Goal: Task Accomplishment & Management: Use online tool/utility

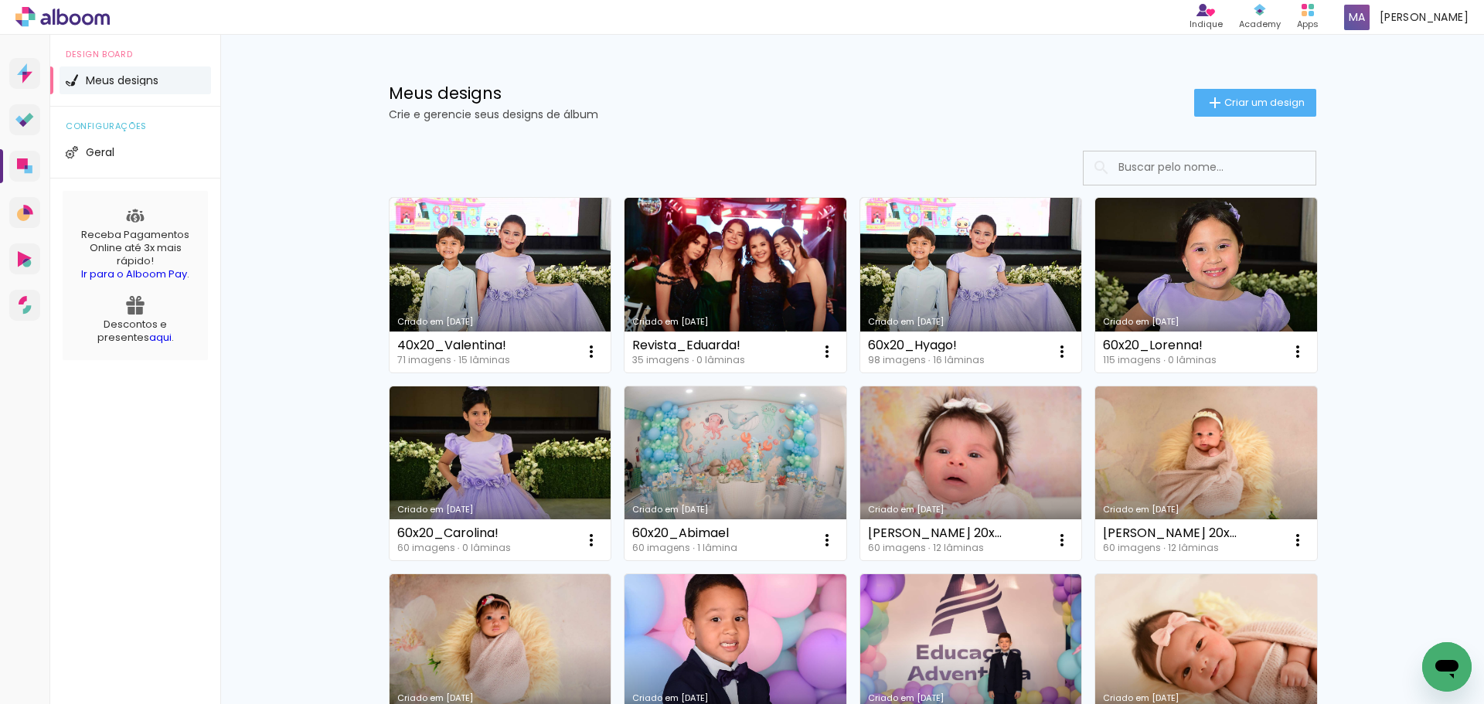
click at [1190, 170] on input at bounding box center [1221, 167] width 220 height 32
click at [1190, 170] on input "abiam" at bounding box center [1221, 167] width 220 height 32
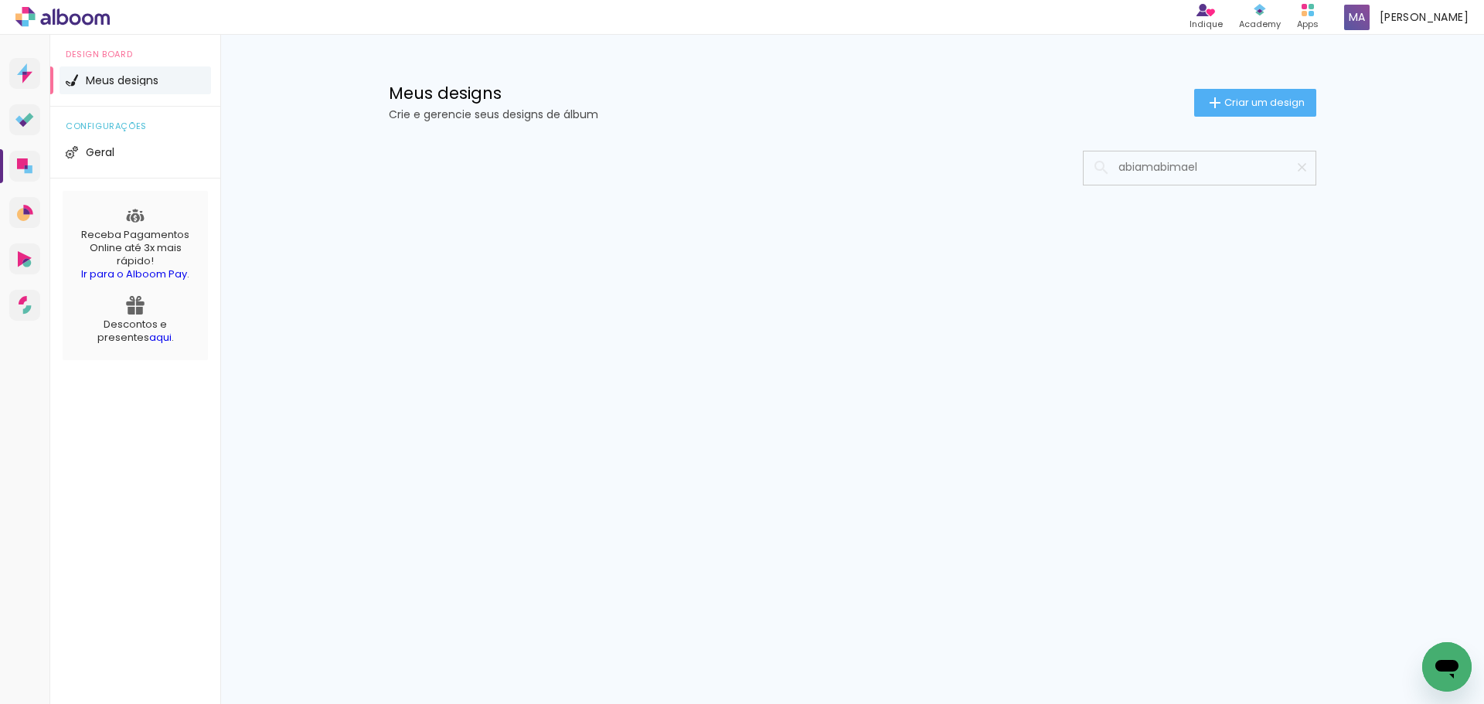
click at [1168, 170] on input "abiamabimael" at bounding box center [1207, 167] width 193 height 32
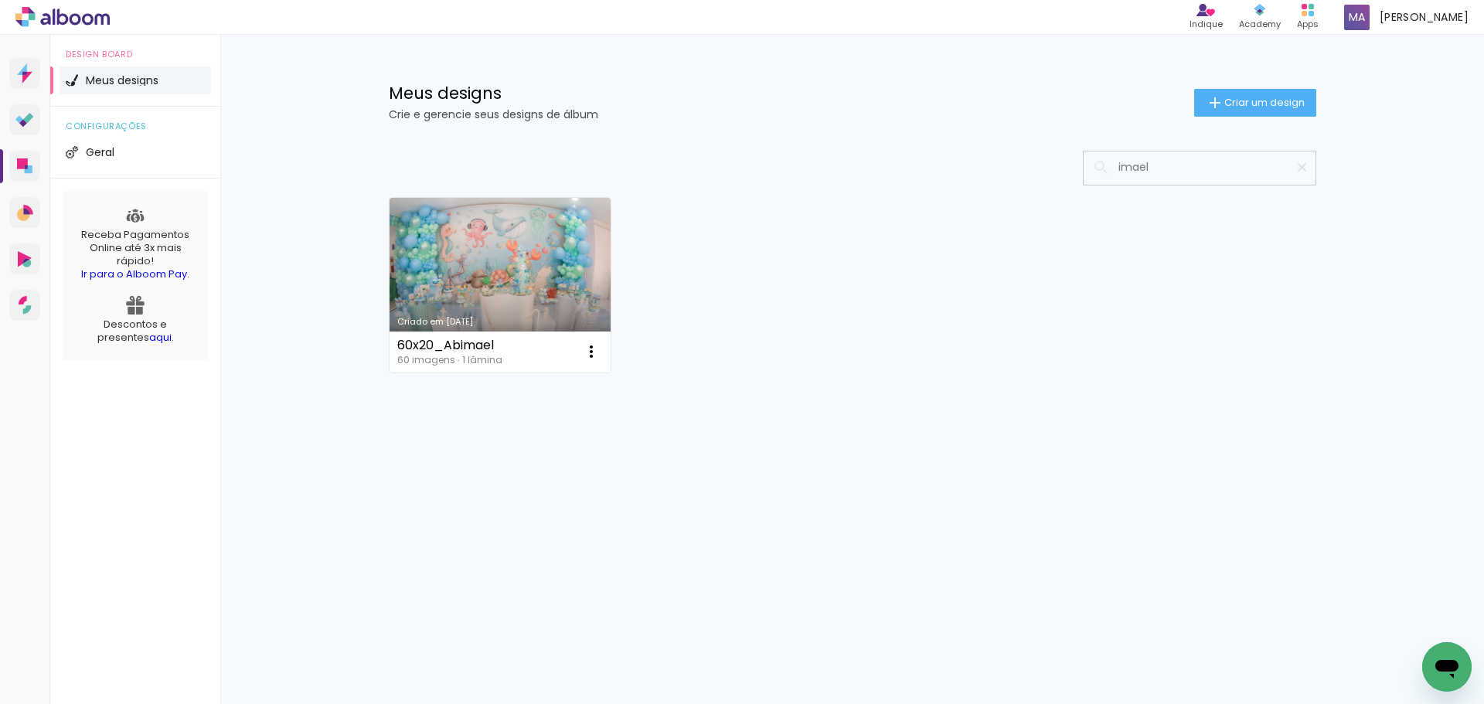
type input "imael"
type paper-input "imael"
click at [485, 315] on link "Criado em [DATE]" at bounding box center [501, 285] width 222 height 175
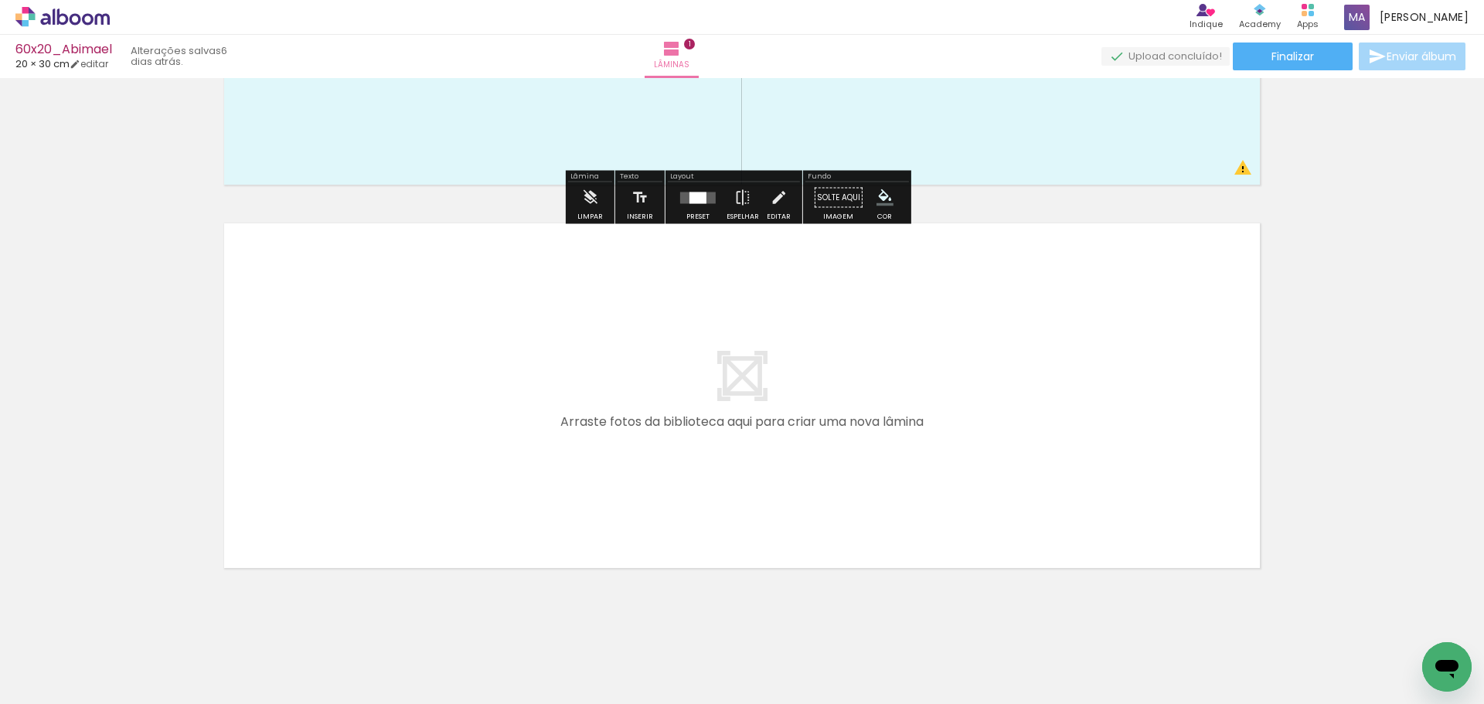
scroll to position [284, 0]
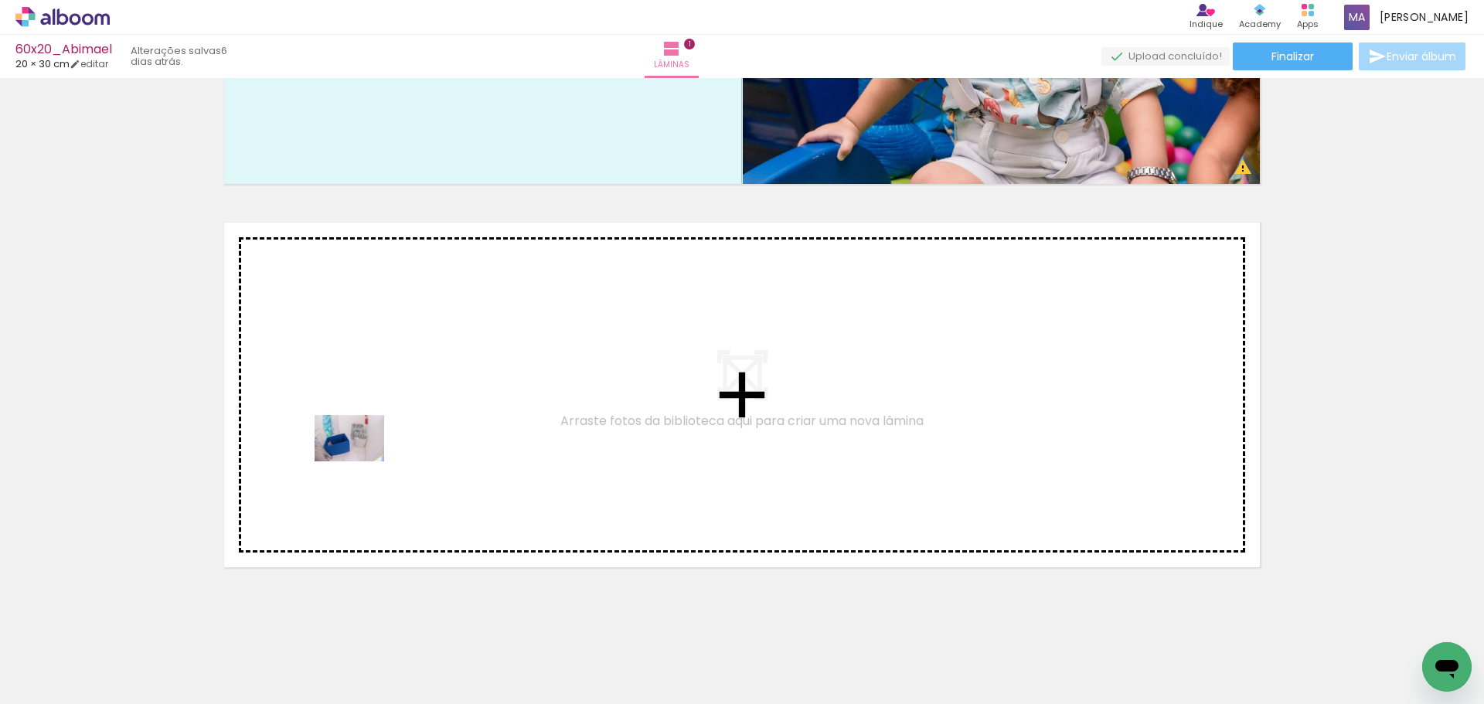
drag, startPoint x: 341, startPoint y: 664, endPoint x: 361, endPoint y: 461, distance: 203.5
click at [361, 461] on quentale-workspace at bounding box center [742, 352] width 1484 height 704
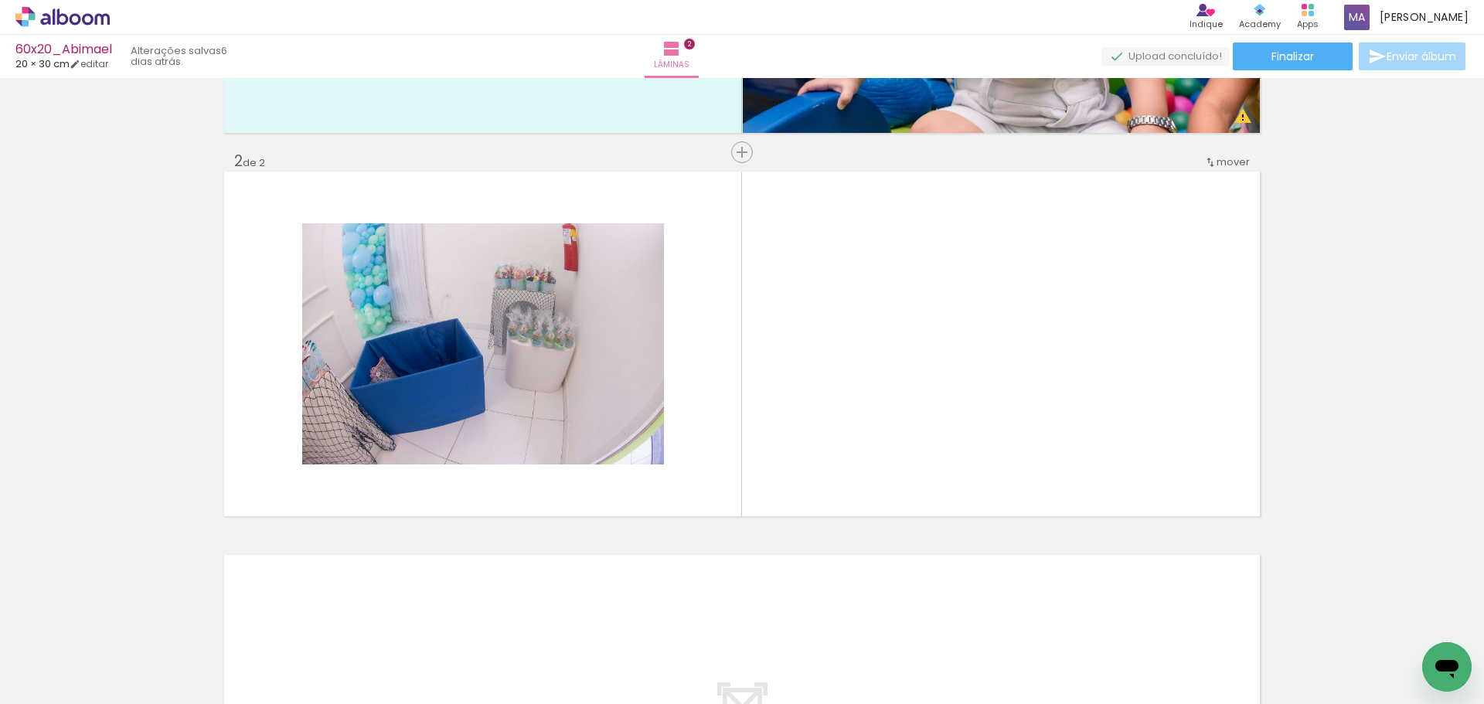
scroll to position [336, 0]
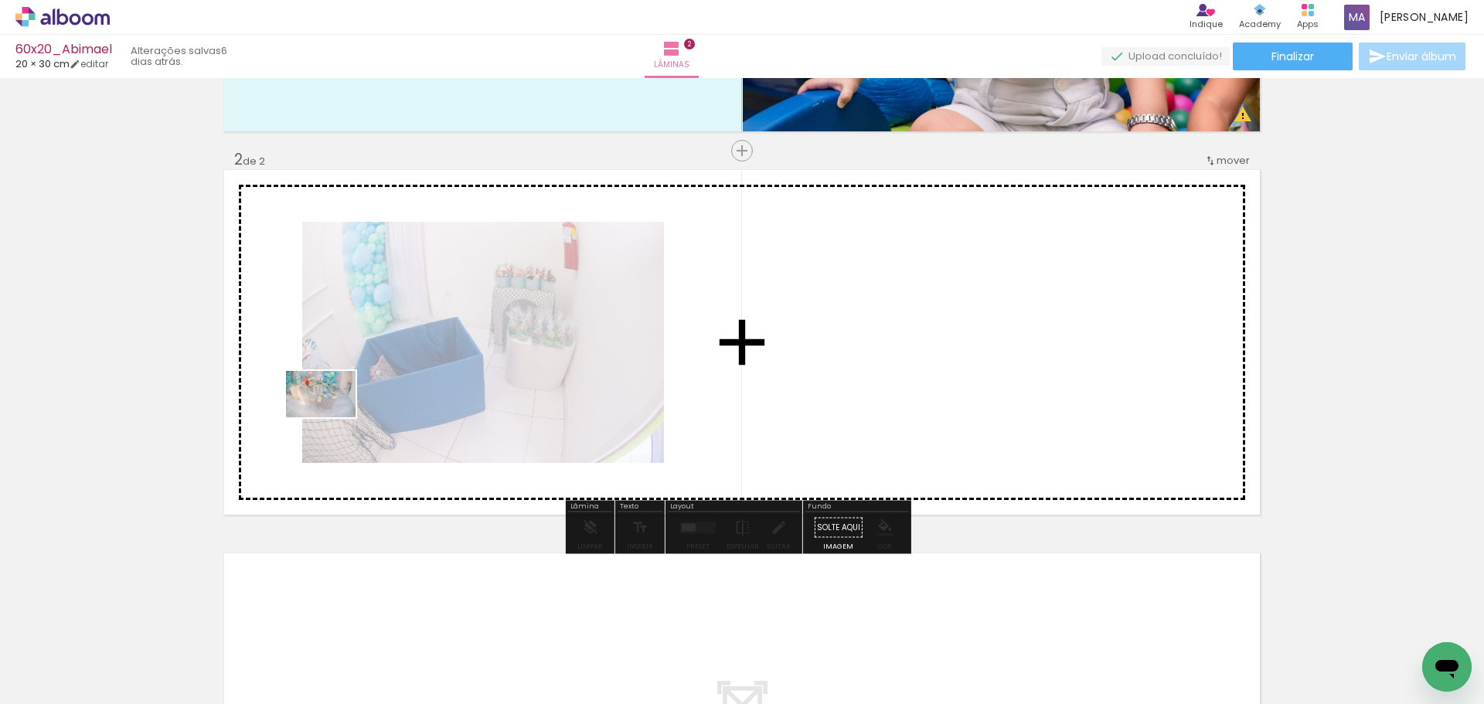
drag, startPoint x: 280, startPoint y: 570, endPoint x: 191, endPoint y: 660, distance: 126.3
click at [332, 420] on quentale-workspace at bounding box center [742, 352] width 1484 height 704
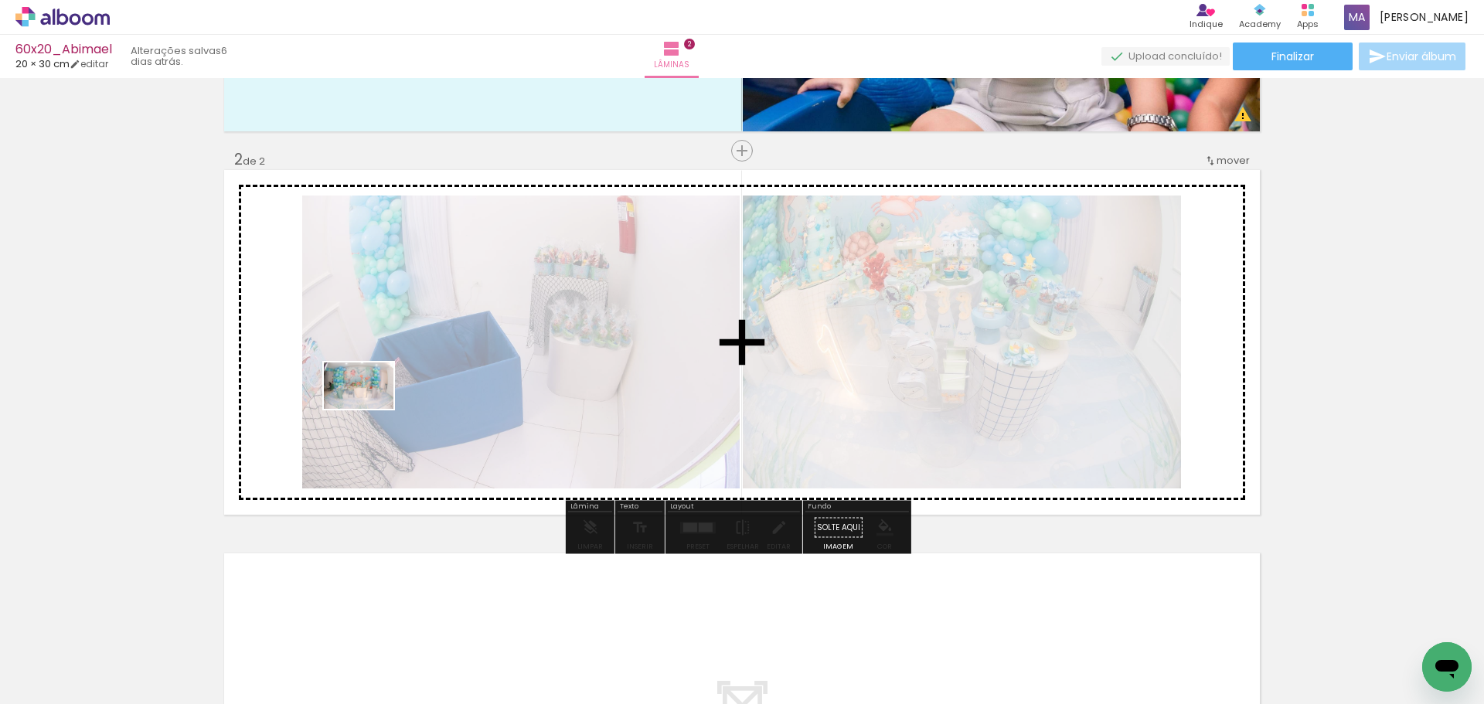
drag, startPoint x: 175, startPoint y: 665, endPoint x: 397, endPoint y: 445, distance: 312.6
click at [372, 409] on quentale-workspace at bounding box center [742, 352] width 1484 height 704
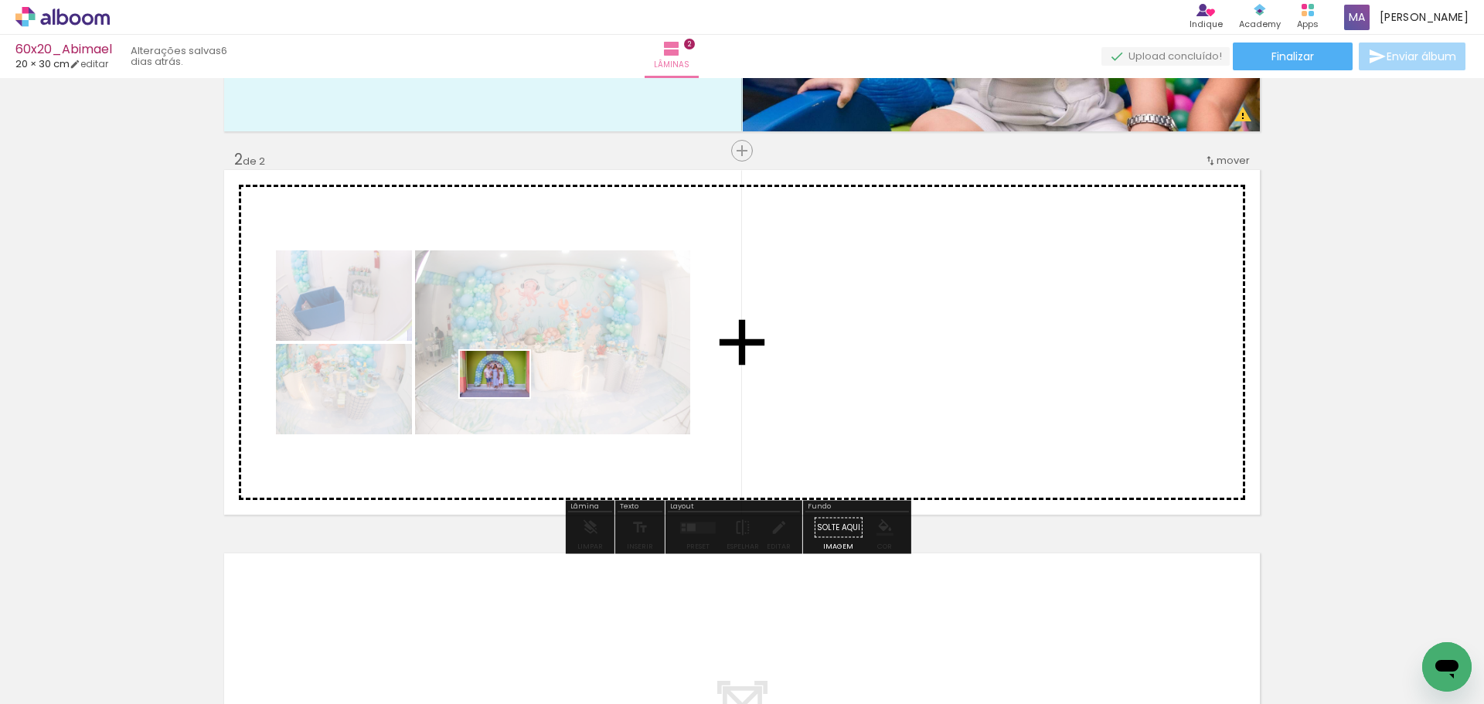
drag, startPoint x: 437, startPoint y: 624, endPoint x: 505, endPoint y: 635, distance: 69.0
click at [506, 401] on quentale-workspace at bounding box center [742, 352] width 1484 height 704
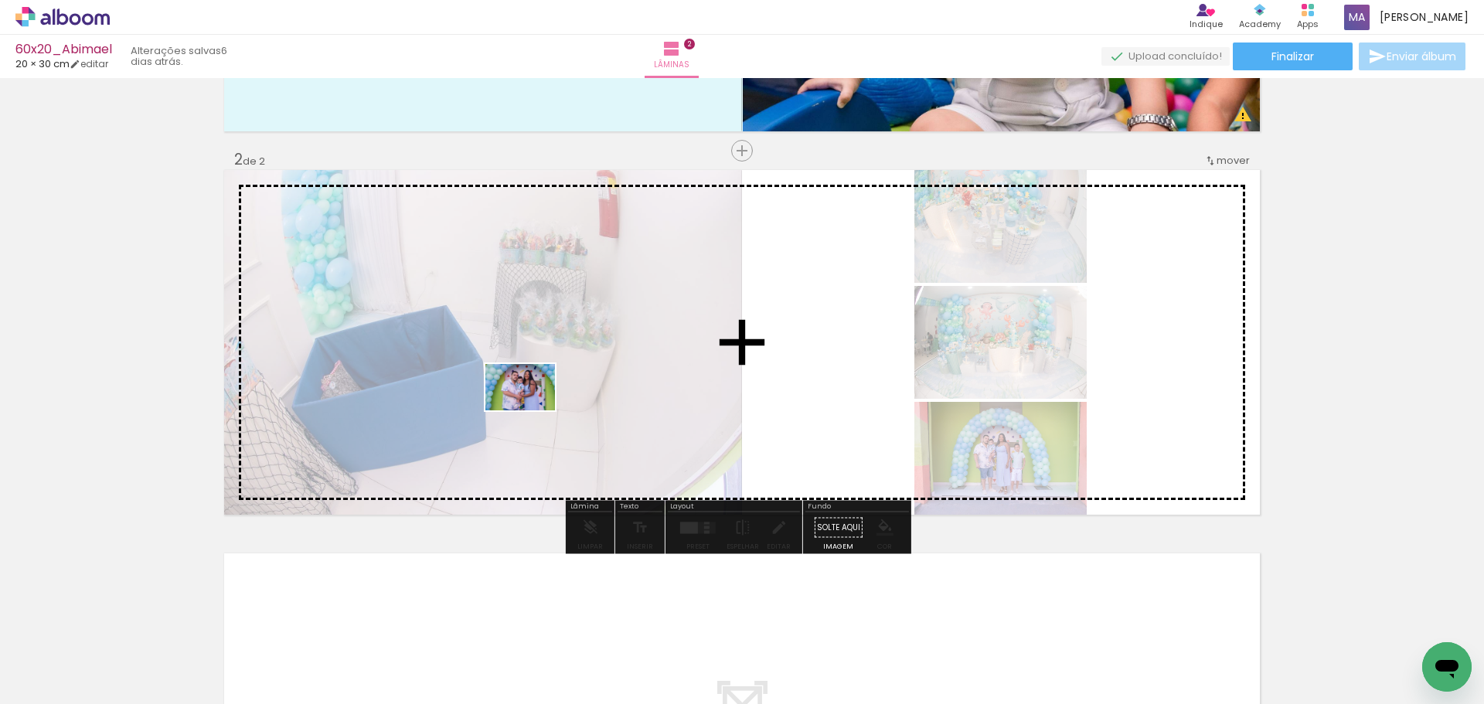
drag, startPoint x: 510, startPoint y: 656, endPoint x: 529, endPoint y: 445, distance: 211.9
click at [533, 419] on quentale-workspace at bounding box center [742, 352] width 1484 height 704
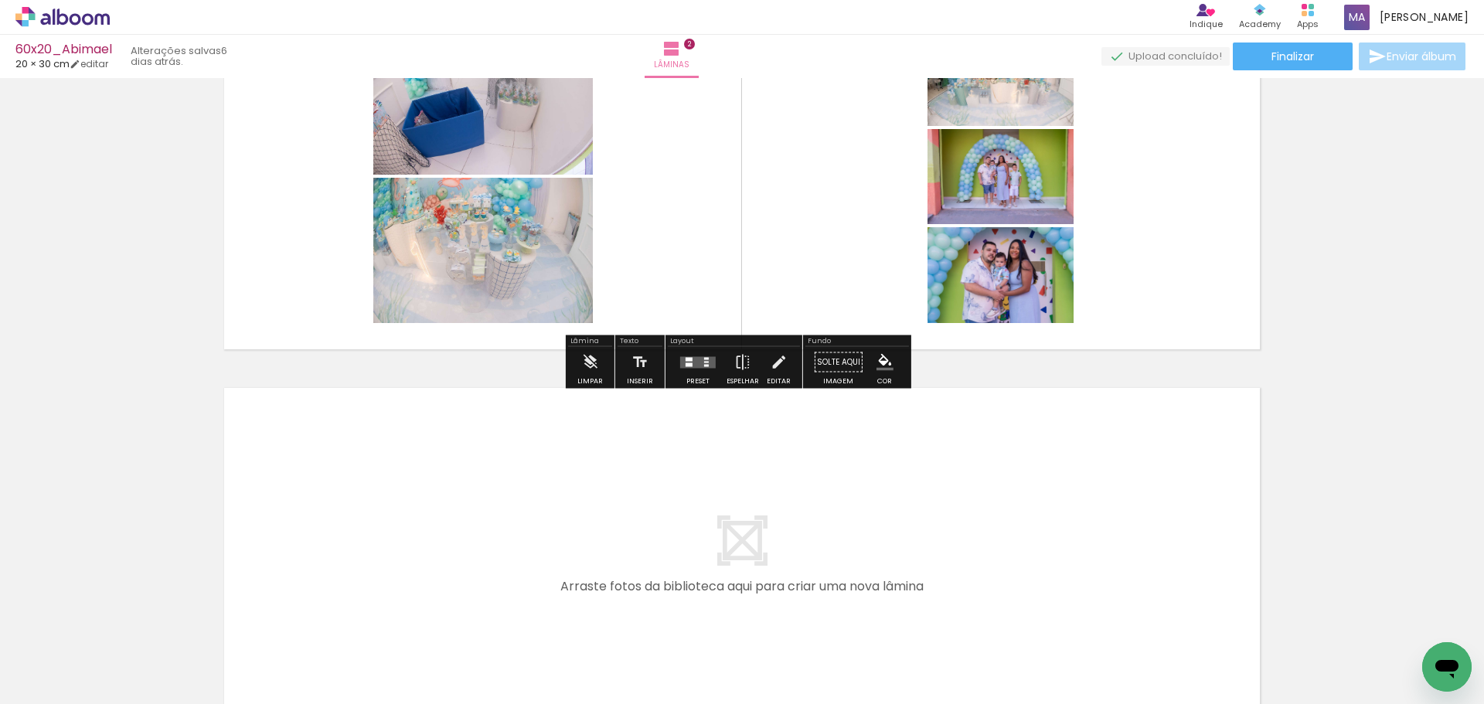
scroll to position [619, 0]
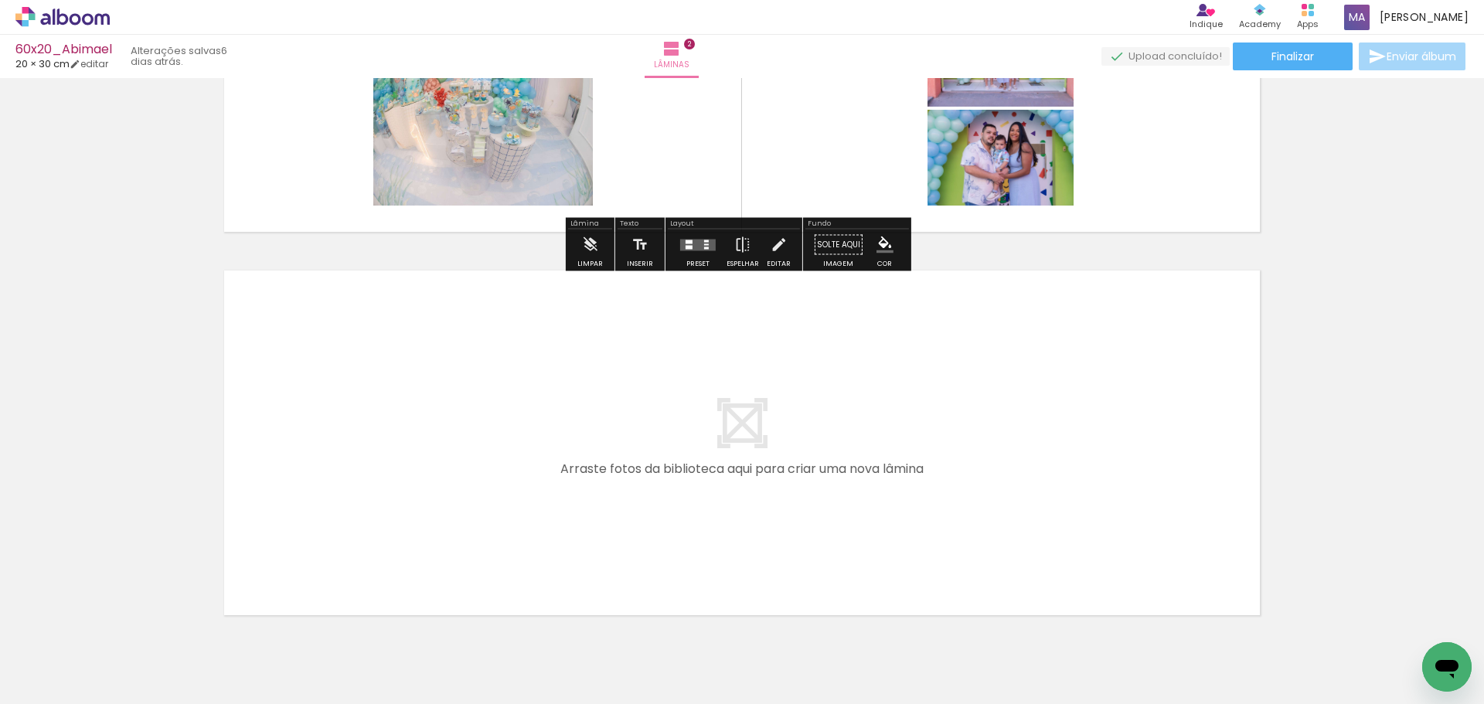
drag, startPoint x: 588, startPoint y: 662, endPoint x: 659, endPoint y: 651, distance: 72.0
click at [582, 526] on quentale-workspace at bounding box center [742, 352] width 1484 height 704
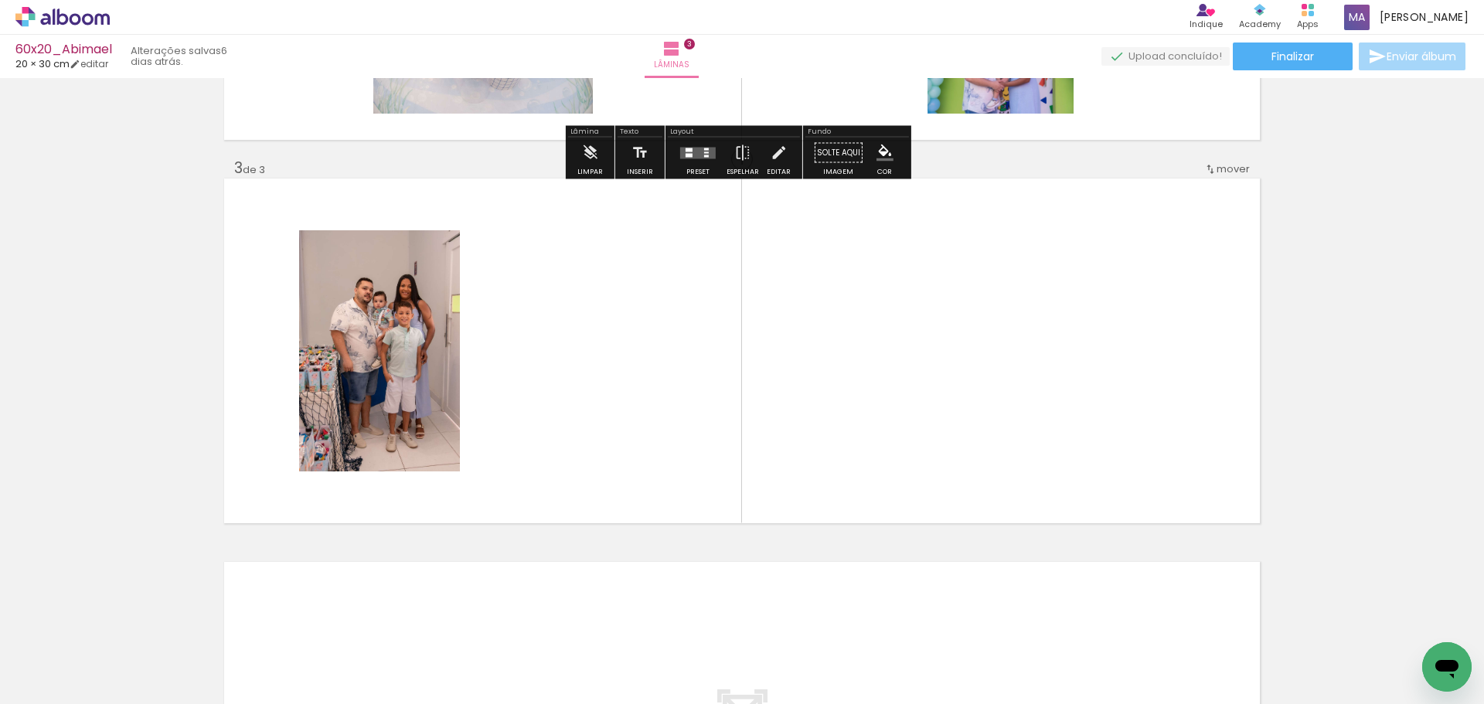
scroll to position [720, 0]
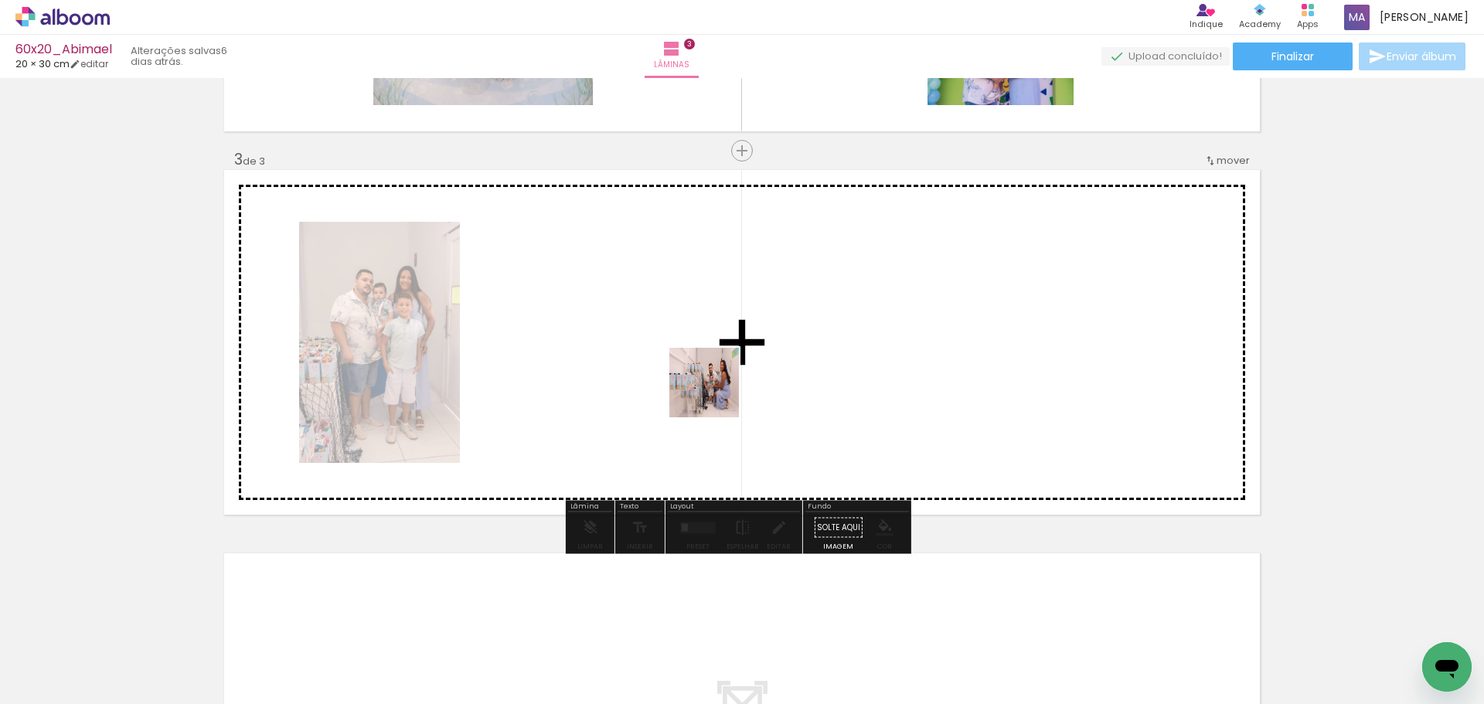
drag, startPoint x: 686, startPoint y: 600, endPoint x: 769, endPoint y: 644, distance: 94.4
click at [725, 380] on quentale-workspace at bounding box center [742, 352] width 1484 height 704
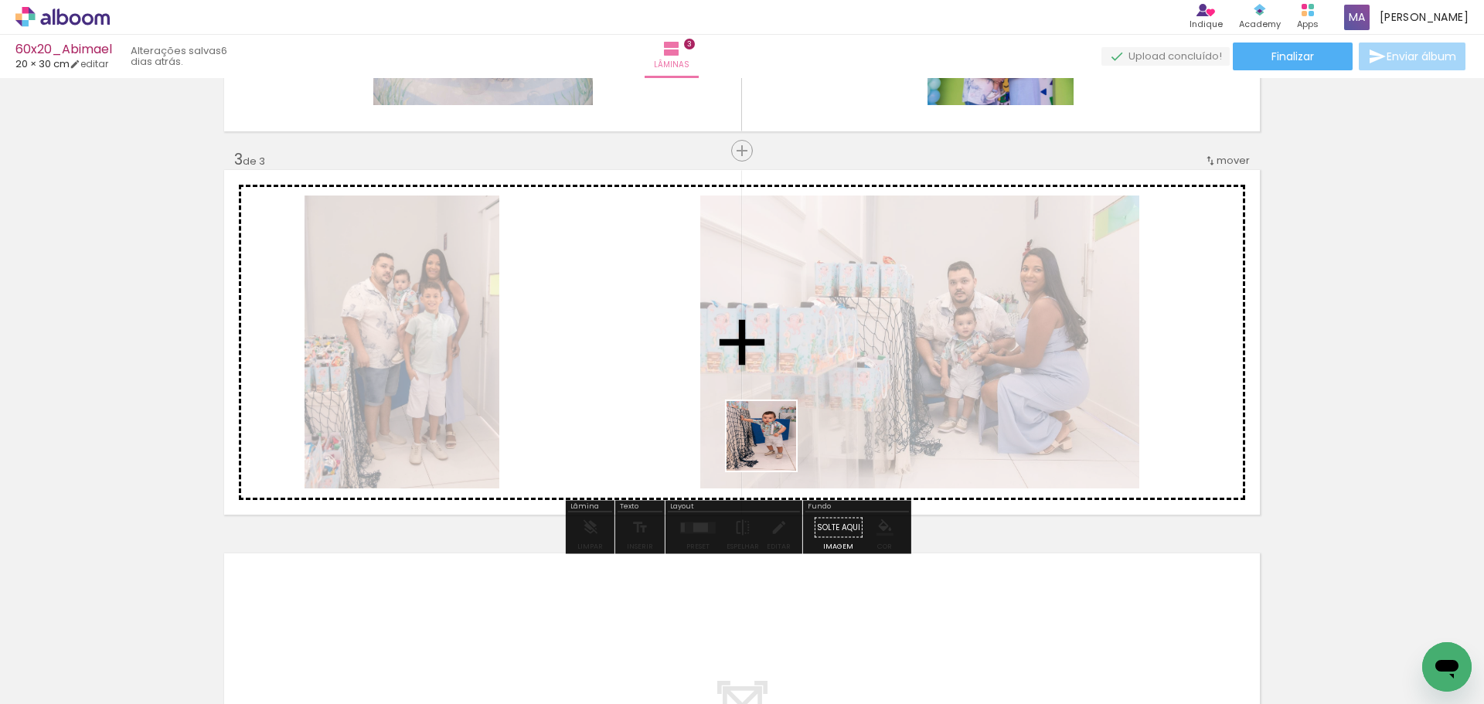
drag, startPoint x: 773, startPoint y: 448, endPoint x: 877, endPoint y: 676, distance: 250.4
click at [787, 387] on quentale-workspace at bounding box center [742, 352] width 1484 height 704
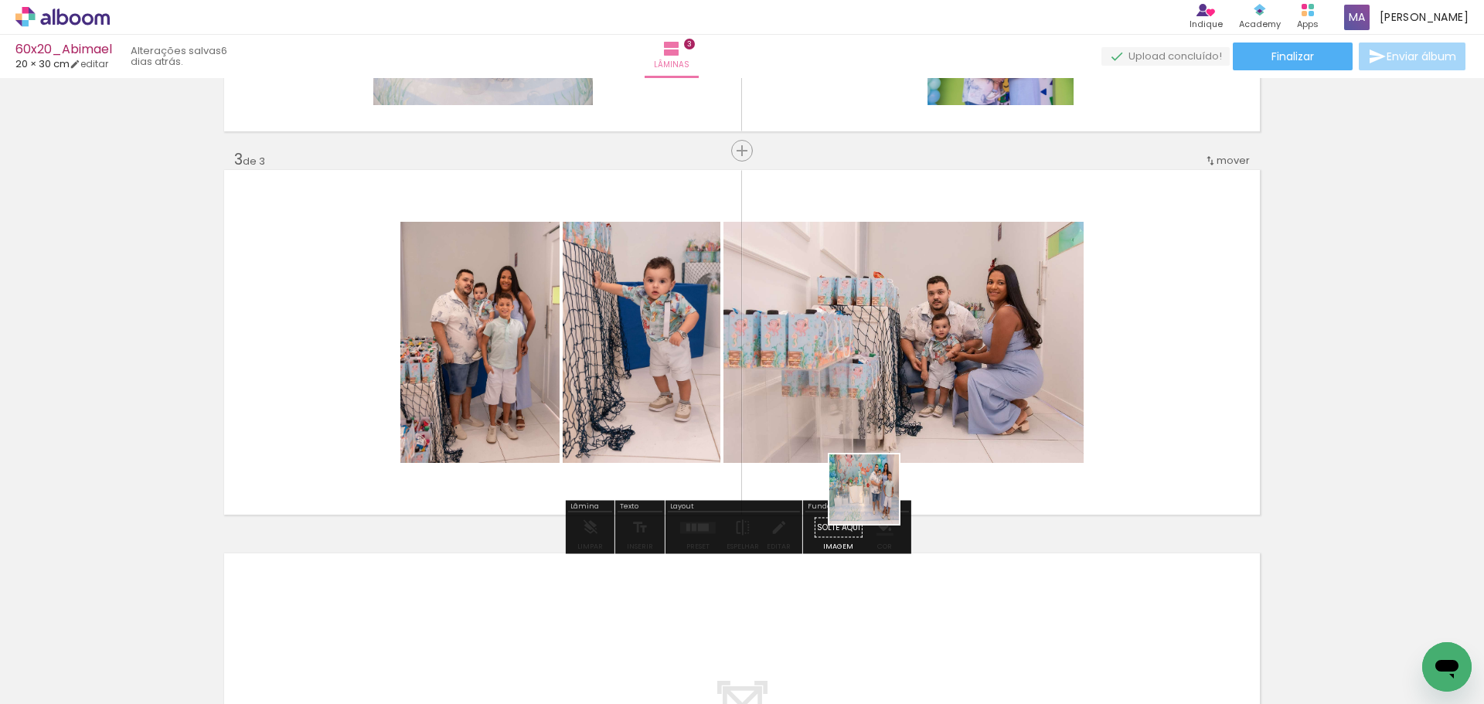
drag, startPoint x: 875, startPoint y: 586, endPoint x: 912, endPoint y: 630, distance: 57.6
click at [885, 422] on quentale-workspace at bounding box center [742, 352] width 1484 height 704
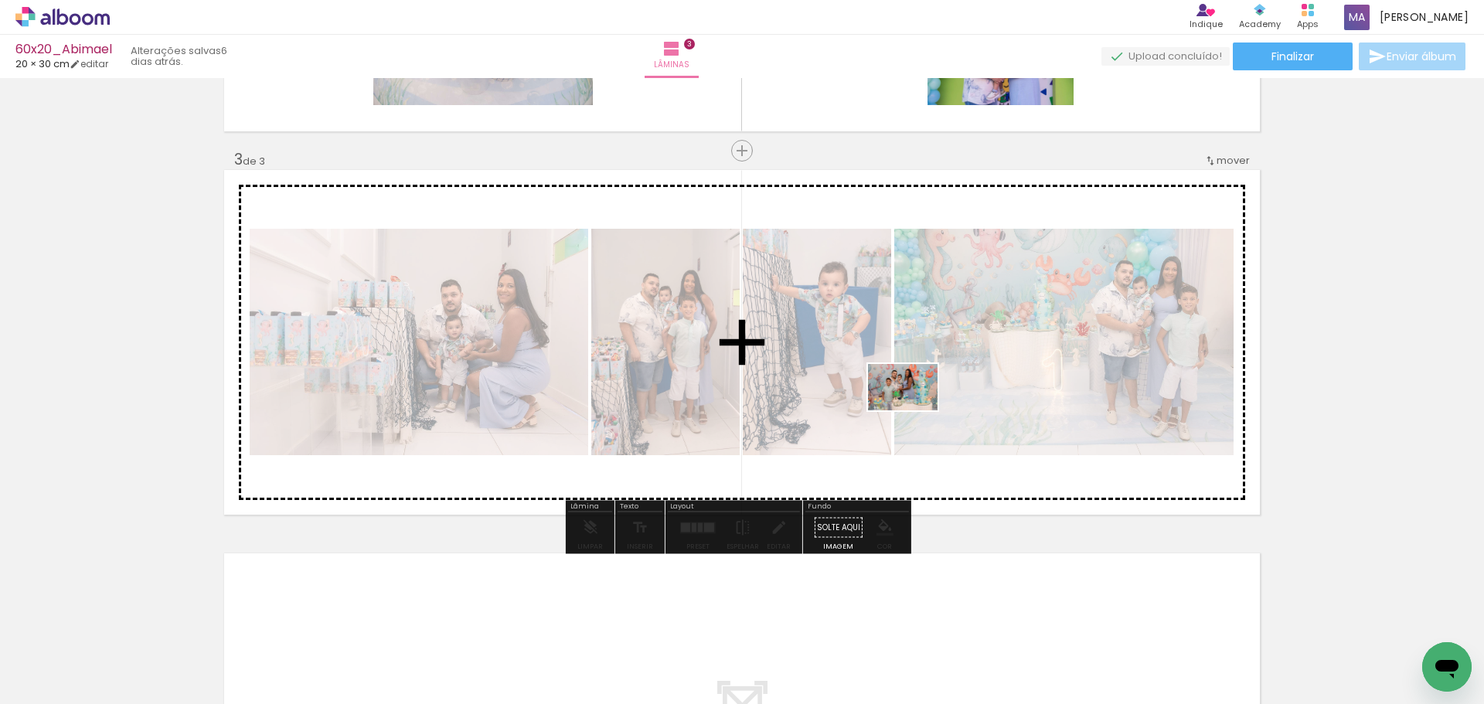
drag, startPoint x: 935, startPoint y: 649, endPoint x: 922, endPoint y: 429, distance: 220.7
click at [914, 411] on quentale-workspace at bounding box center [742, 352] width 1484 height 704
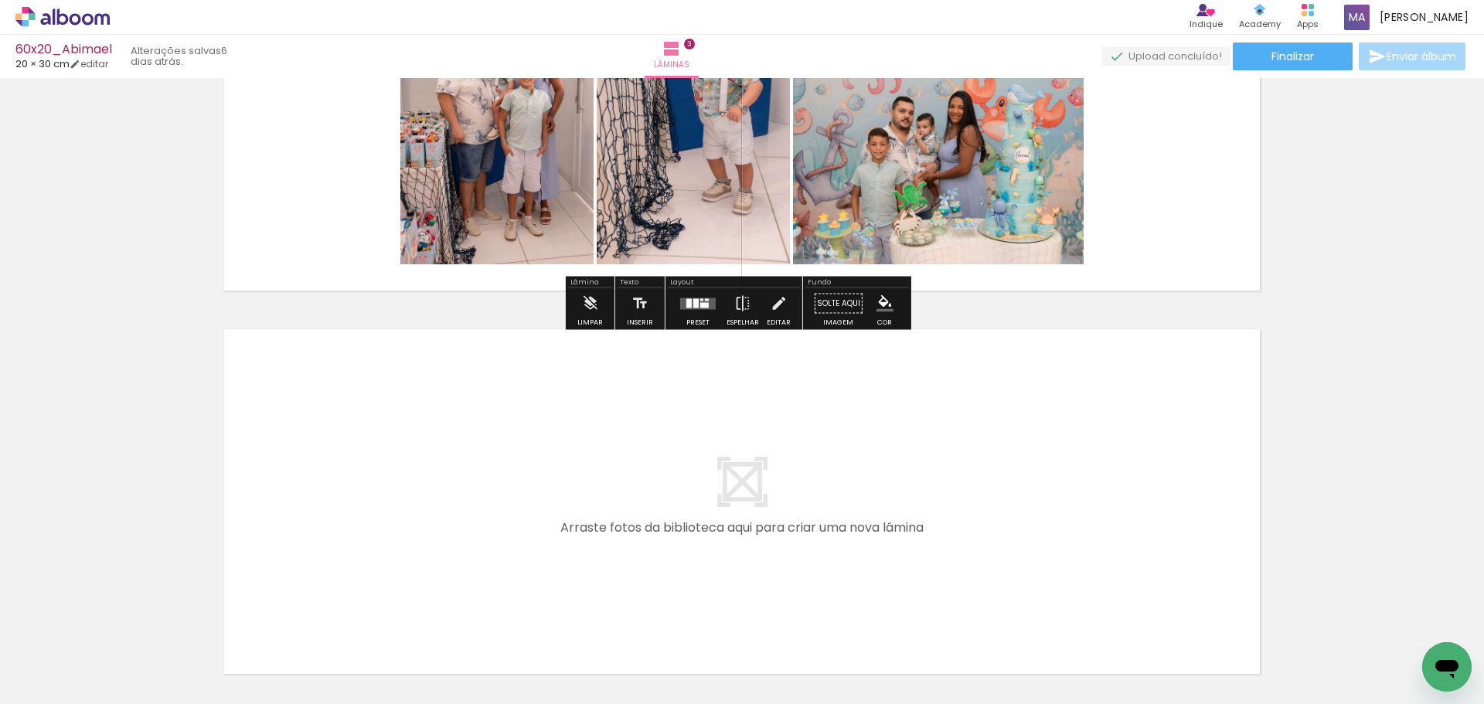
scroll to position [951, 0]
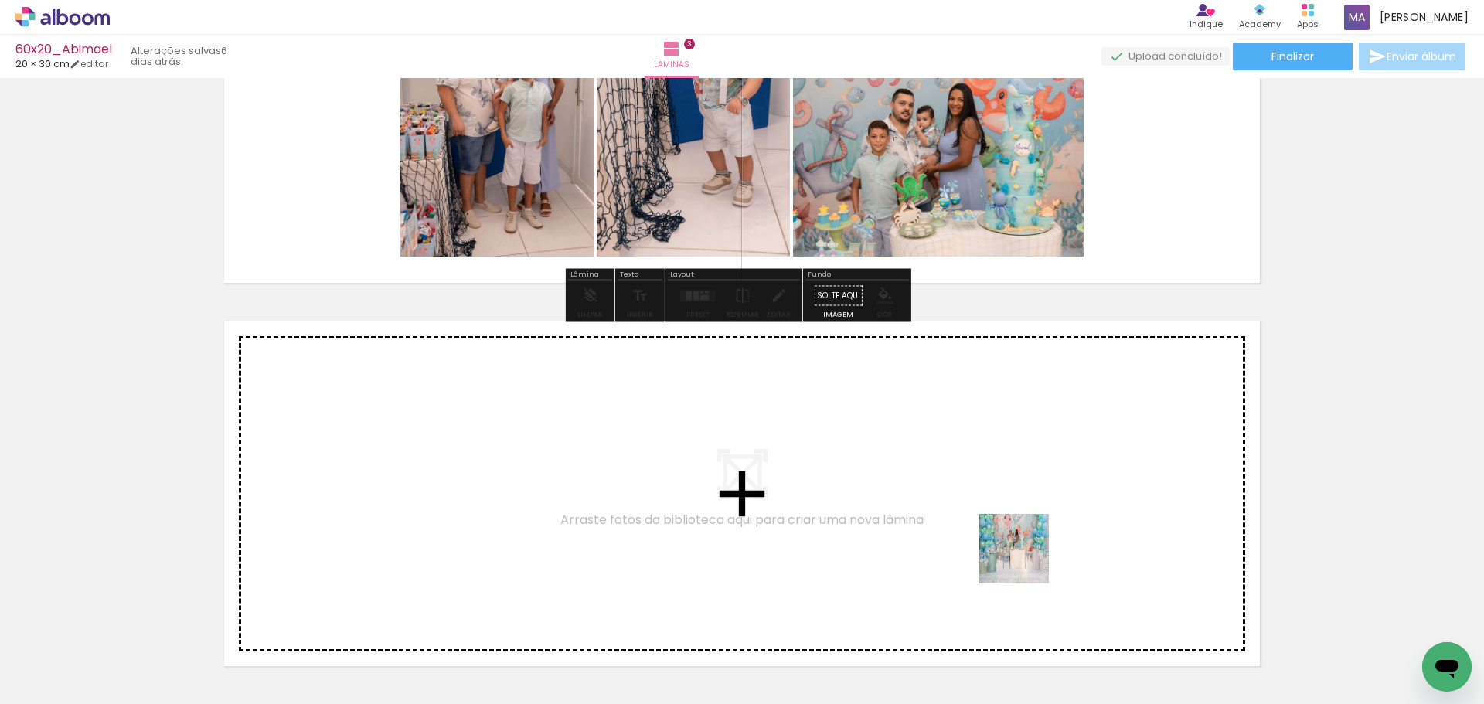
drag, startPoint x: 1027, startPoint y: 577, endPoint x: 1110, endPoint y: 643, distance: 106.1
click at [1026, 508] on quentale-workspace at bounding box center [742, 352] width 1484 height 704
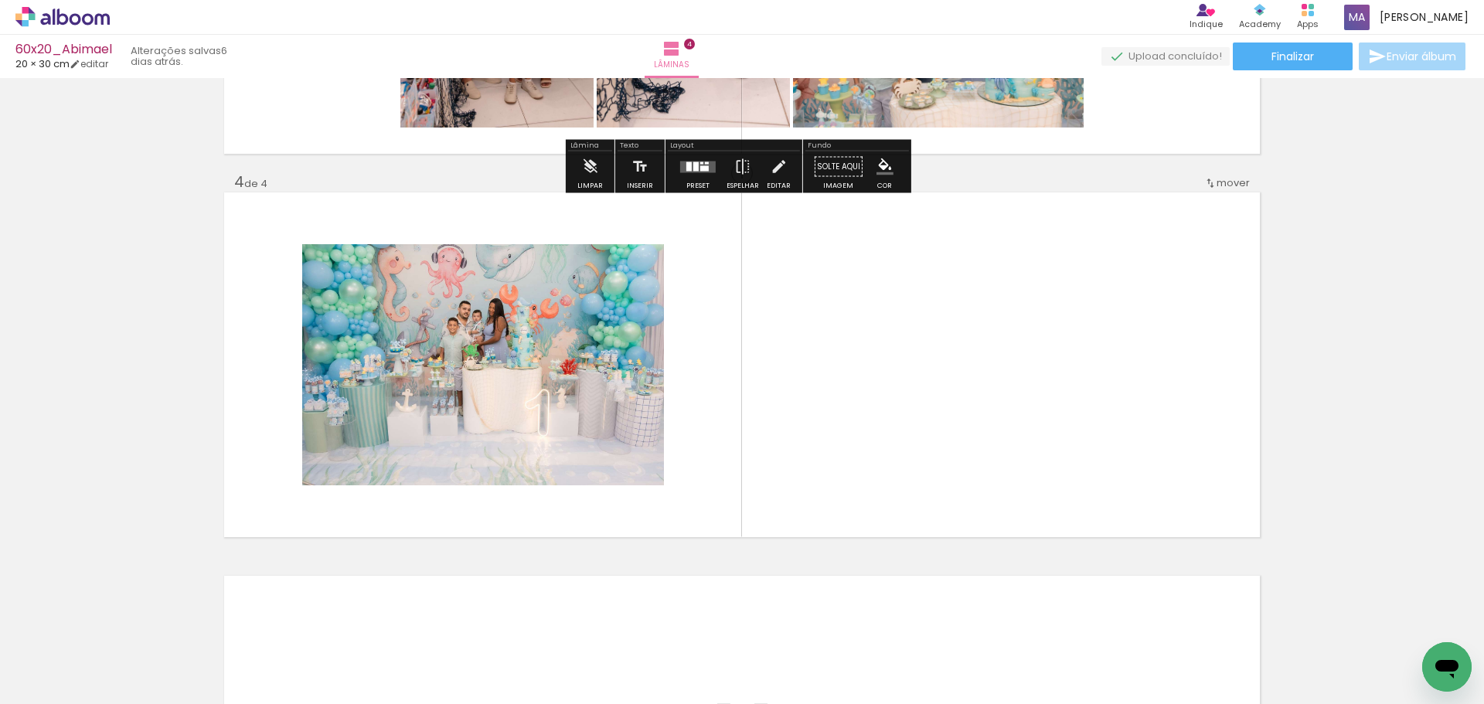
scroll to position [1103, 0]
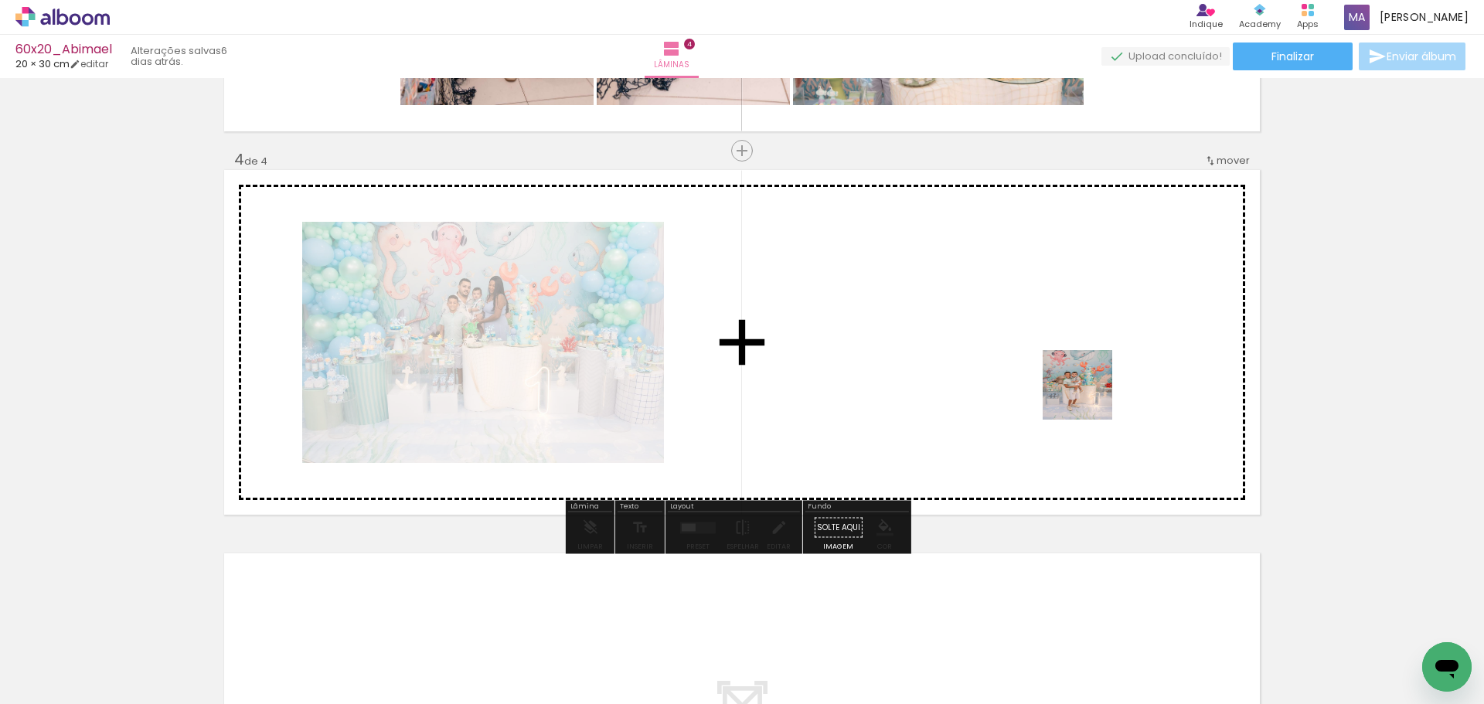
drag, startPoint x: 1111, startPoint y: 656, endPoint x: 1198, endPoint y: 643, distance: 88.3
click at [1089, 400] on quentale-workspace at bounding box center [742, 352] width 1484 height 704
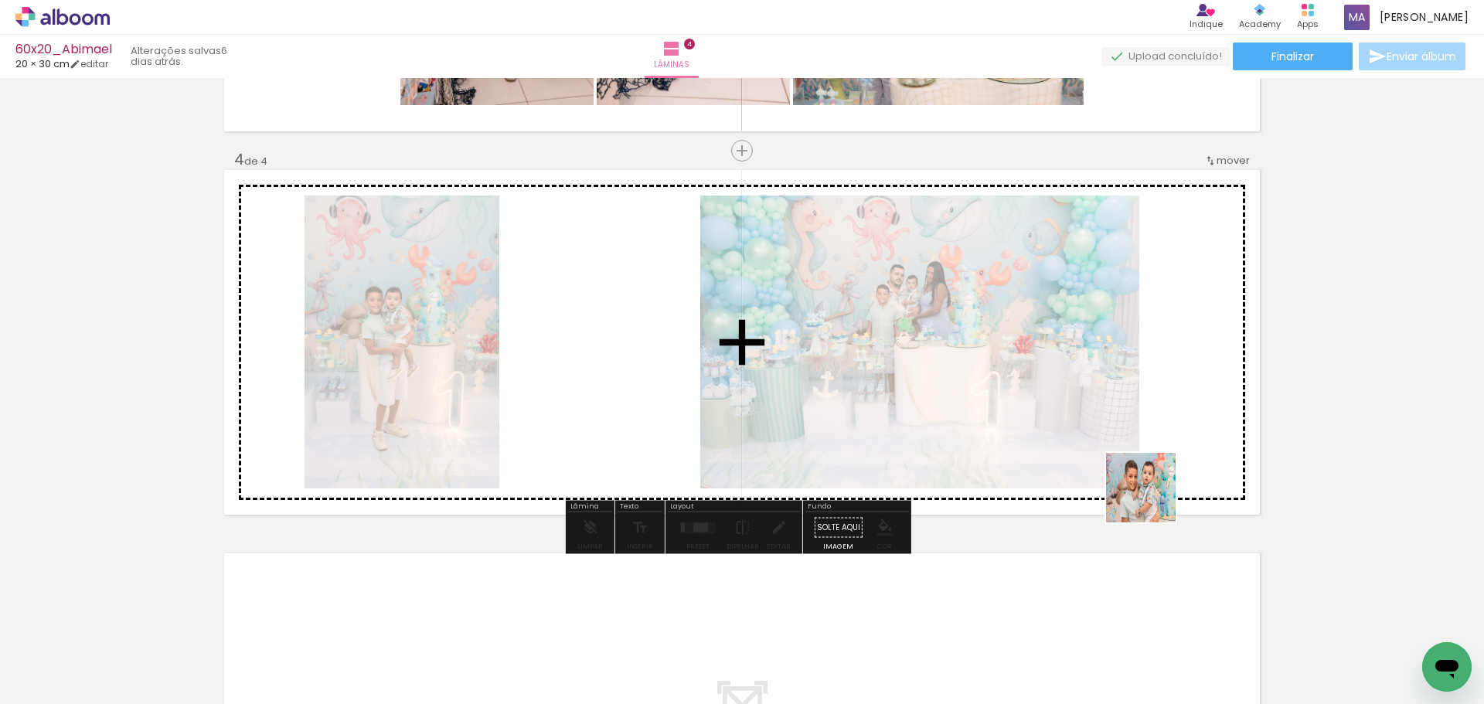
drag, startPoint x: 1194, startPoint y: 659, endPoint x: 1264, endPoint y: 642, distance: 71.6
click at [1094, 386] on quentale-workspace at bounding box center [742, 352] width 1484 height 704
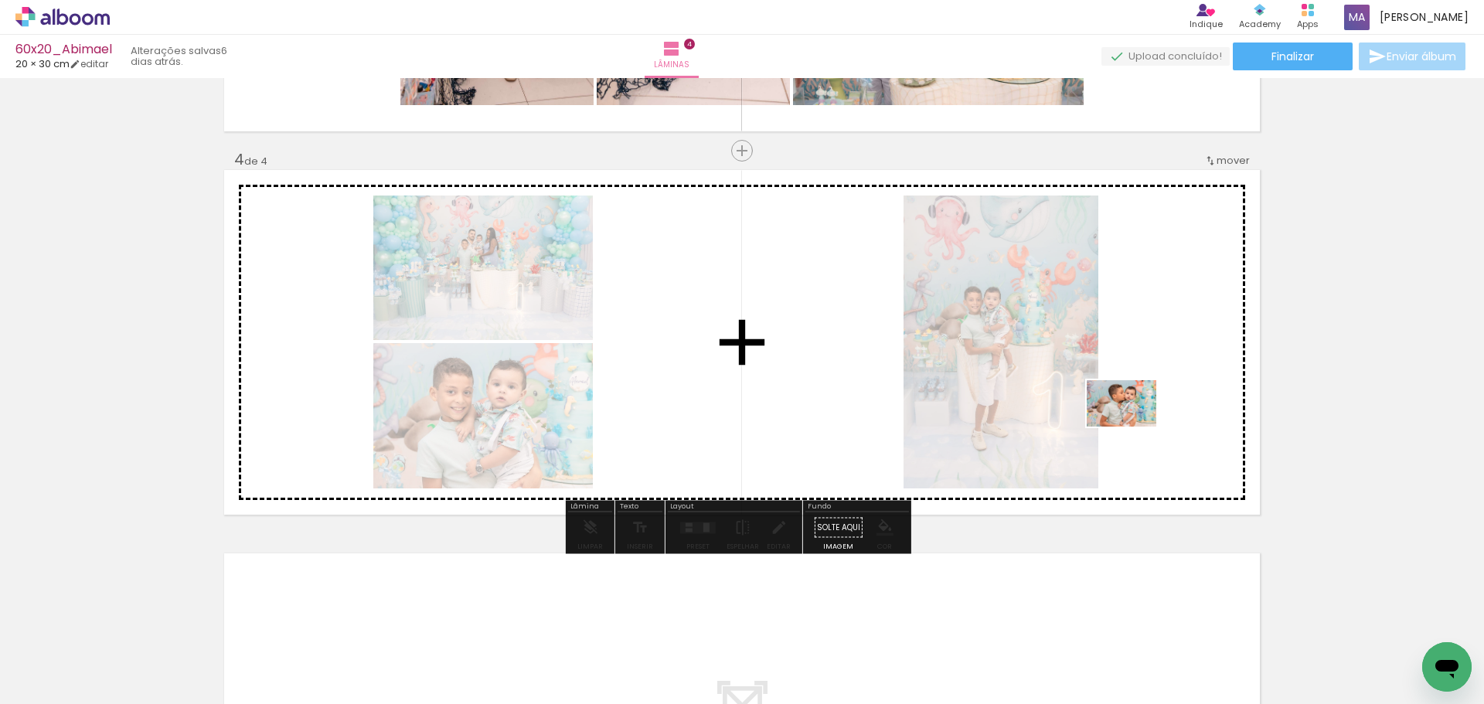
drag, startPoint x: 1281, startPoint y: 656, endPoint x: 1372, endPoint y: 655, distance: 91.2
click at [1139, 431] on quentale-workspace at bounding box center [742, 352] width 1484 height 704
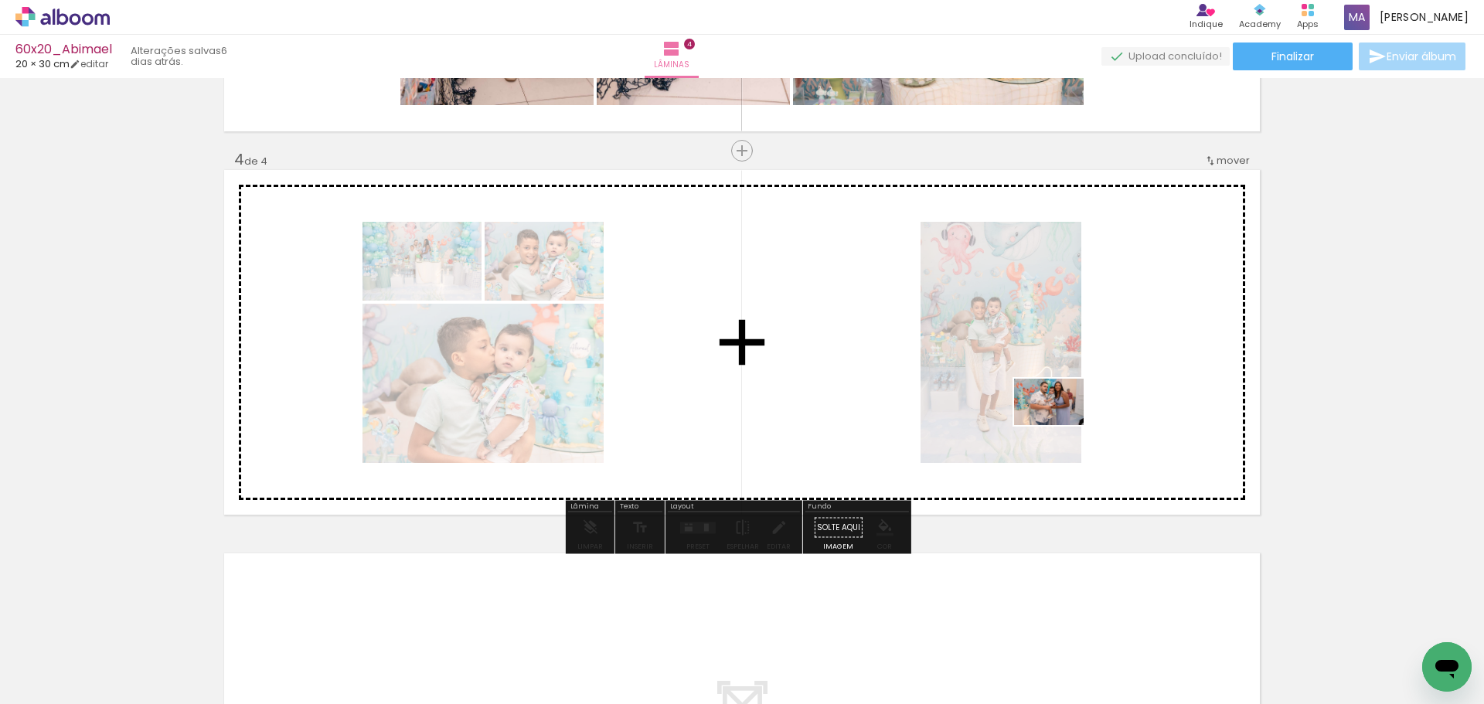
drag, startPoint x: 1304, startPoint y: 572, endPoint x: 915, endPoint y: 563, distance: 388.9
click at [1058, 427] on quentale-workspace at bounding box center [742, 352] width 1484 height 704
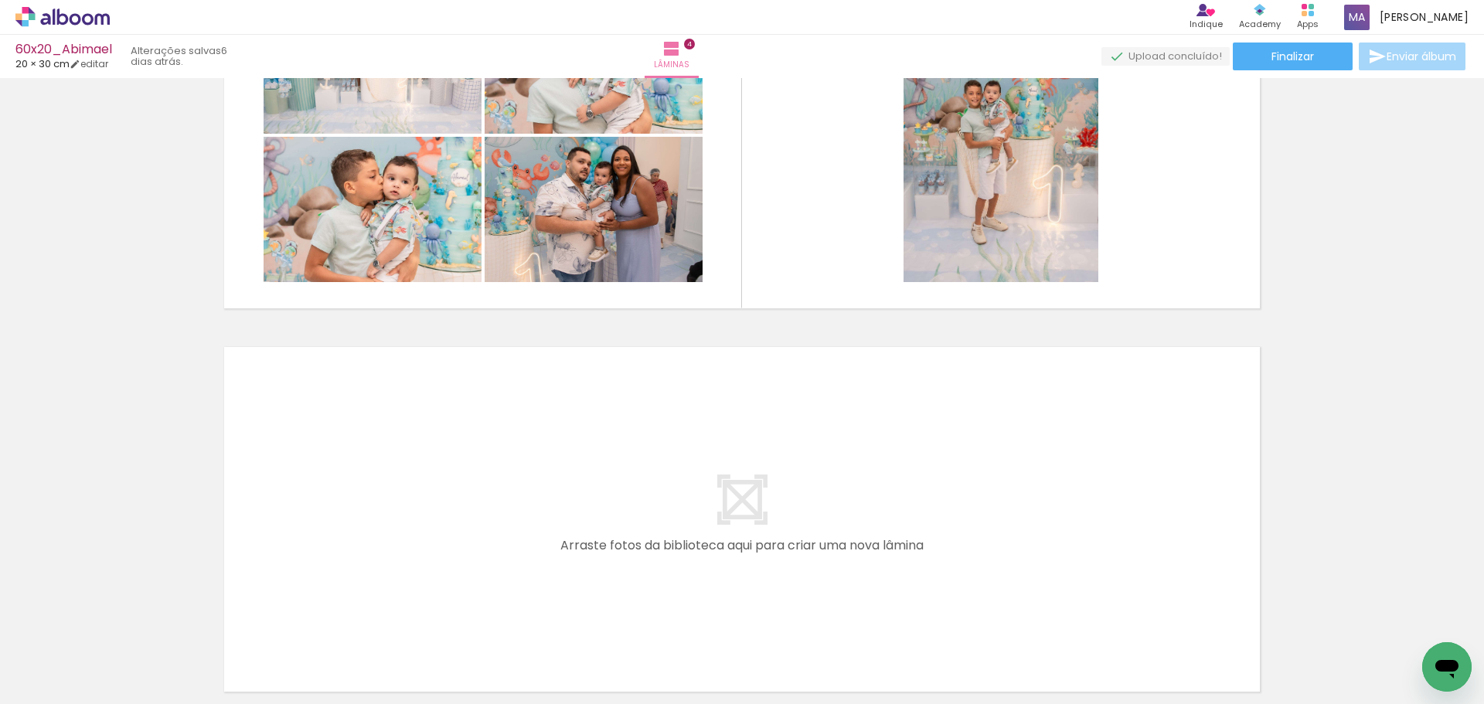
scroll to position [0, 953]
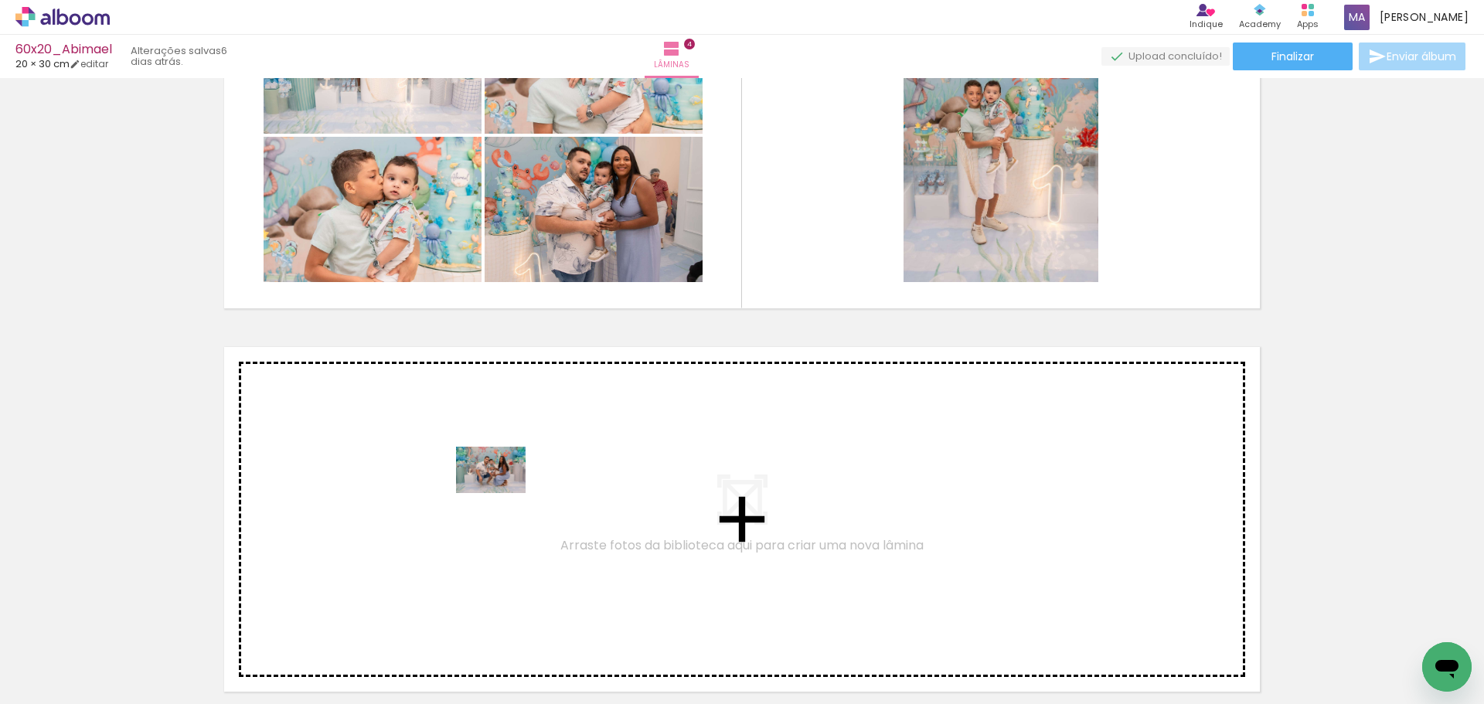
drag, startPoint x: 509, startPoint y: 654, endPoint x: 601, endPoint y: 666, distance: 92.8
click at [505, 497] on quentale-workspace at bounding box center [742, 352] width 1484 height 704
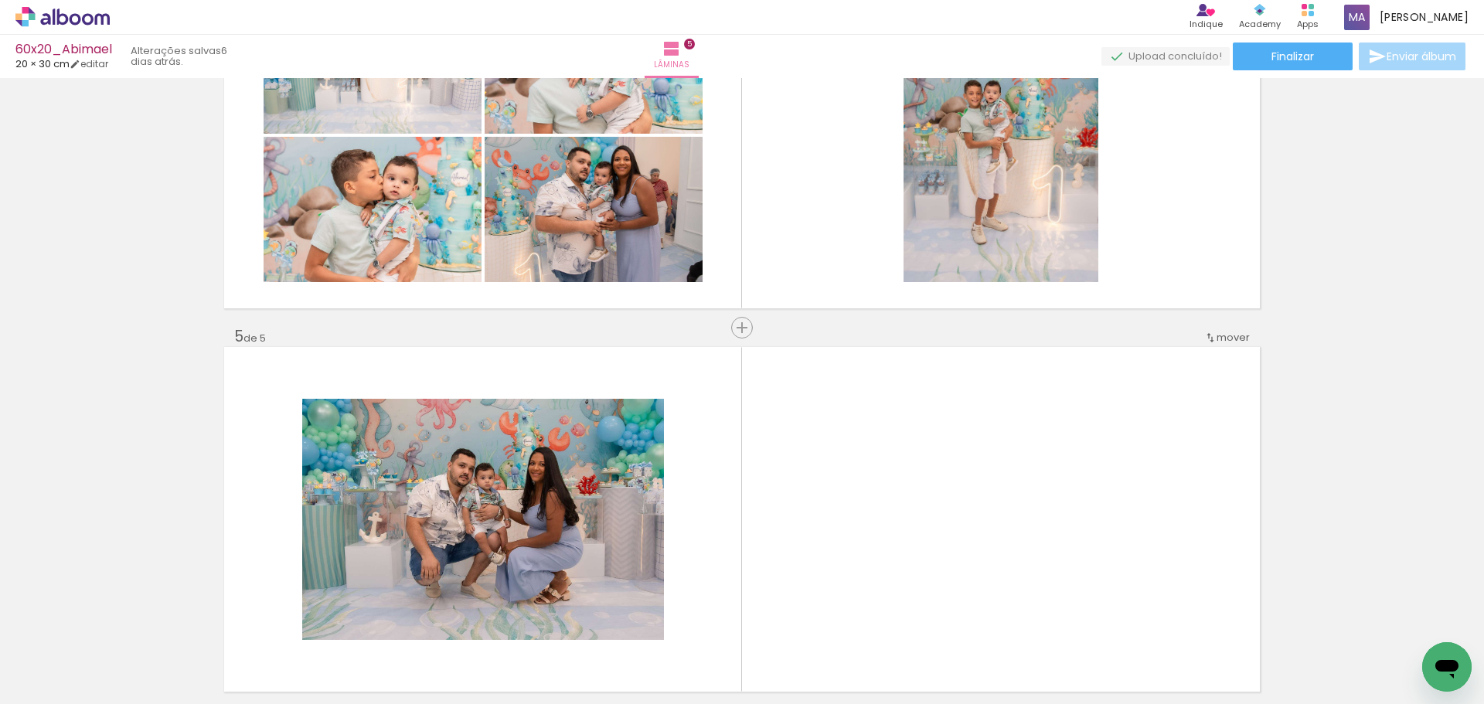
scroll to position [1486, 0]
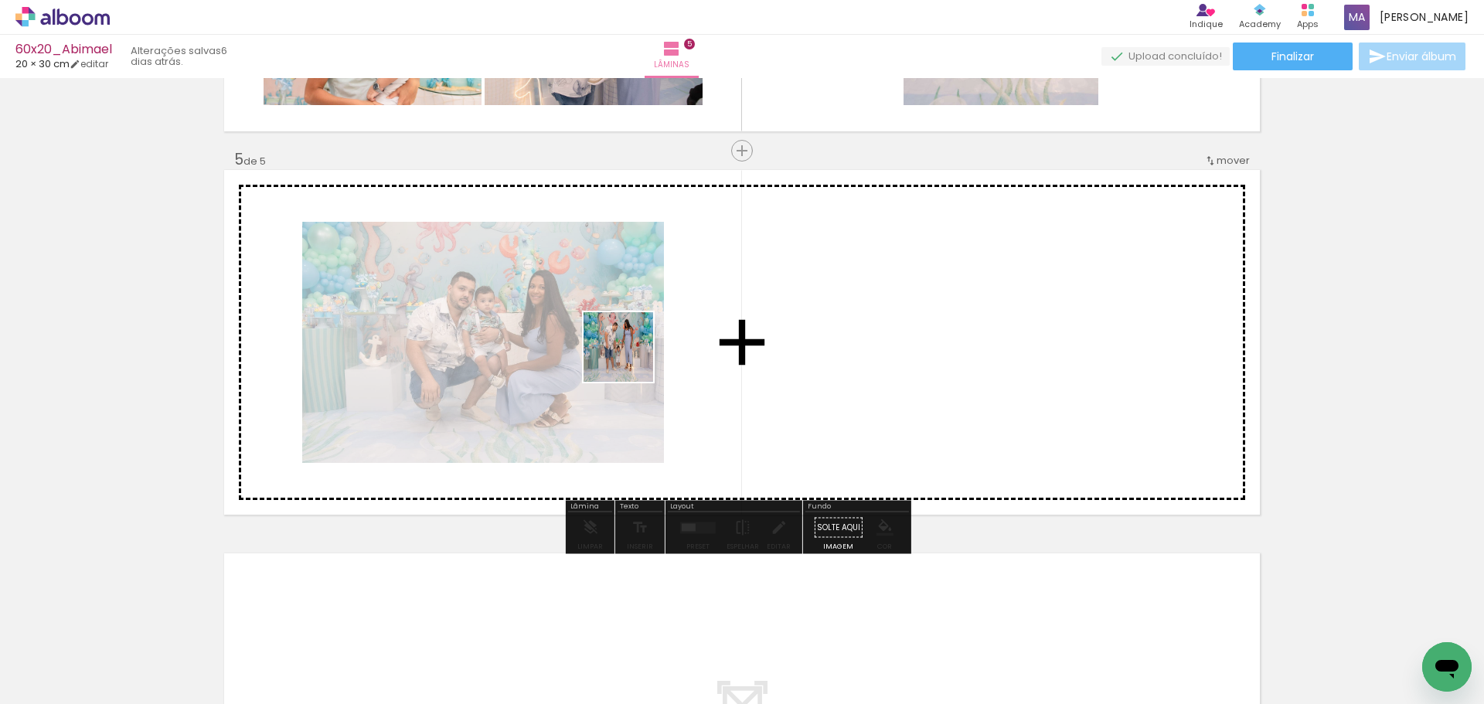
drag, startPoint x: 597, startPoint y: 652, endPoint x: 682, endPoint y: 641, distance: 85.8
click at [630, 366] on quentale-workspace at bounding box center [742, 352] width 1484 height 704
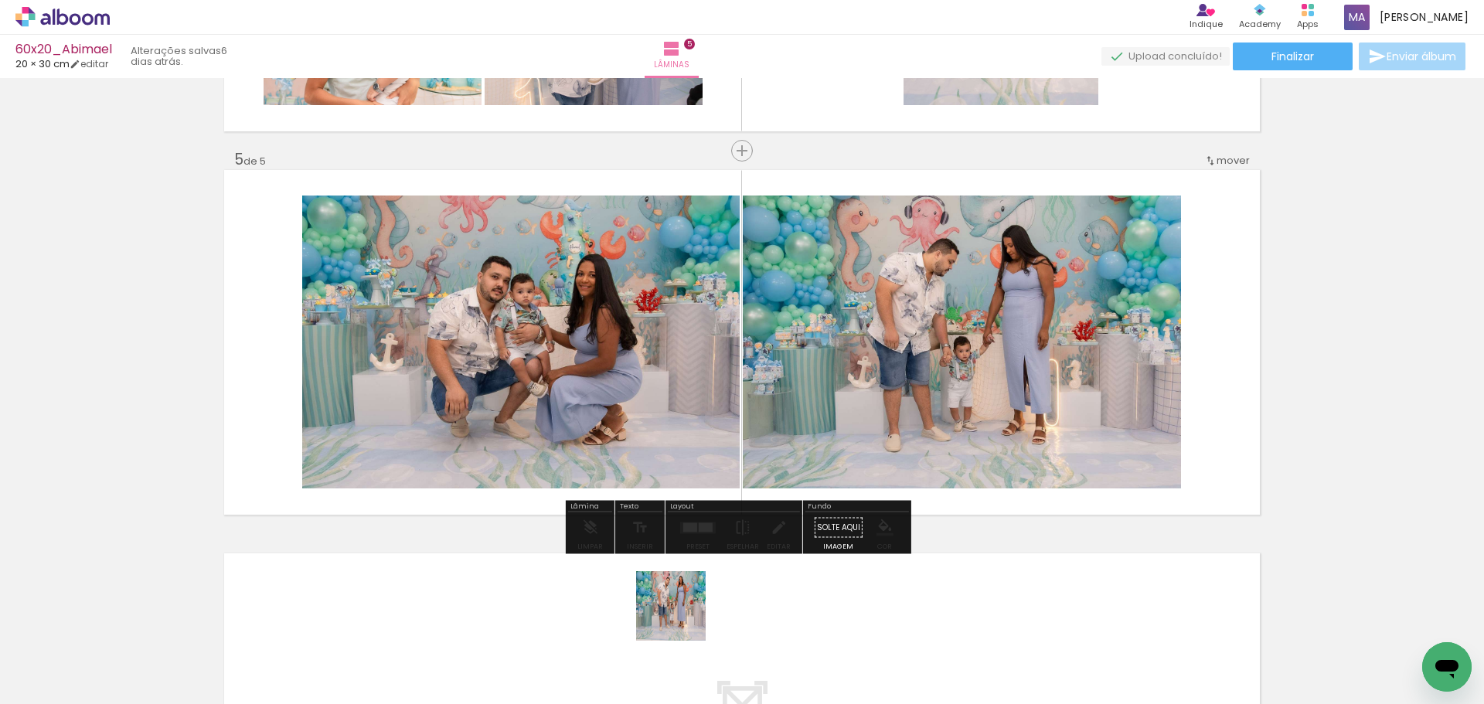
drag, startPoint x: 683, startPoint y: 618, endPoint x: 759, endPoint y: 651, distance: 83.4
click at [686, 410] on quentale-workspace at bounding box center [742, 352] width 1484 height 704
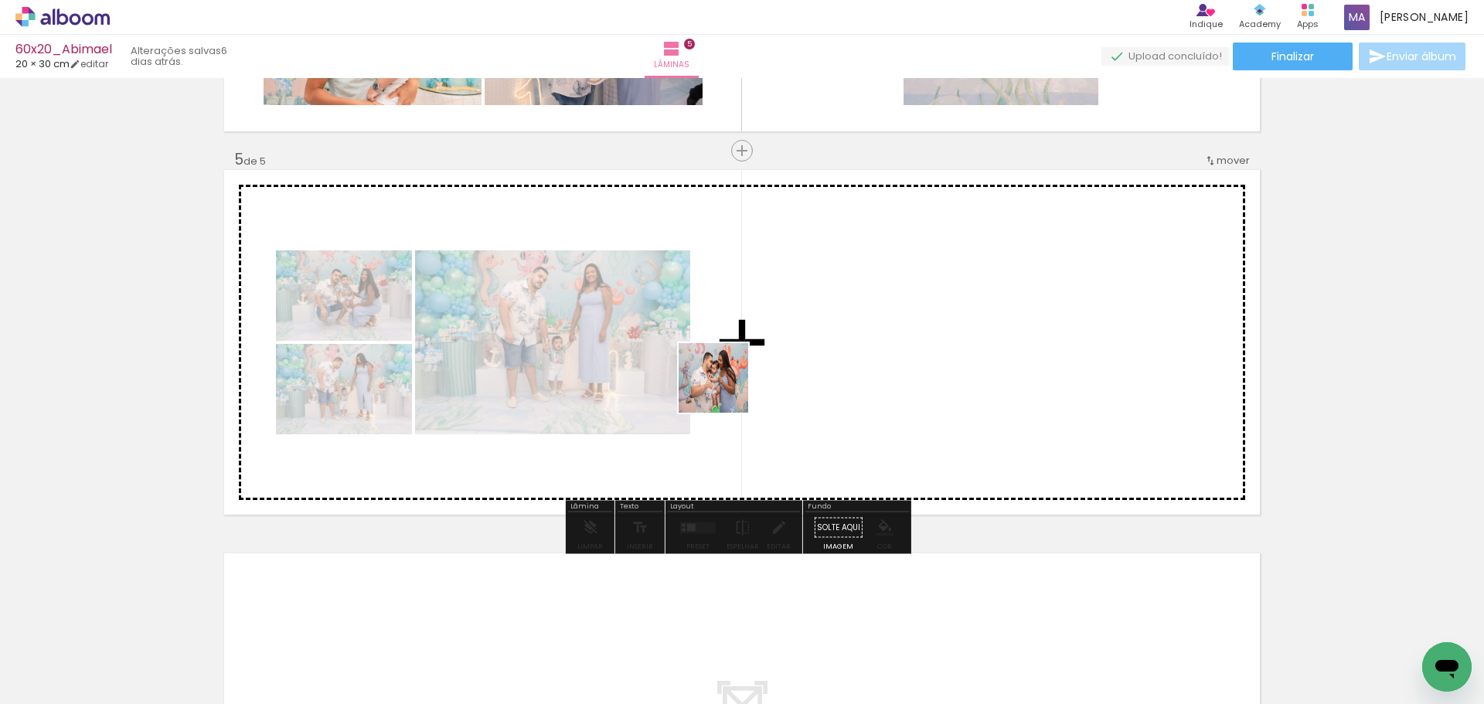
drag, startPoint x: 764, startPoint y: 660, endPoint x: 824, endPoint y: 598, distance: 86.4
click at [725, 397] on quentale-workspace at bounding box center [742, 352] width 1484 height 704
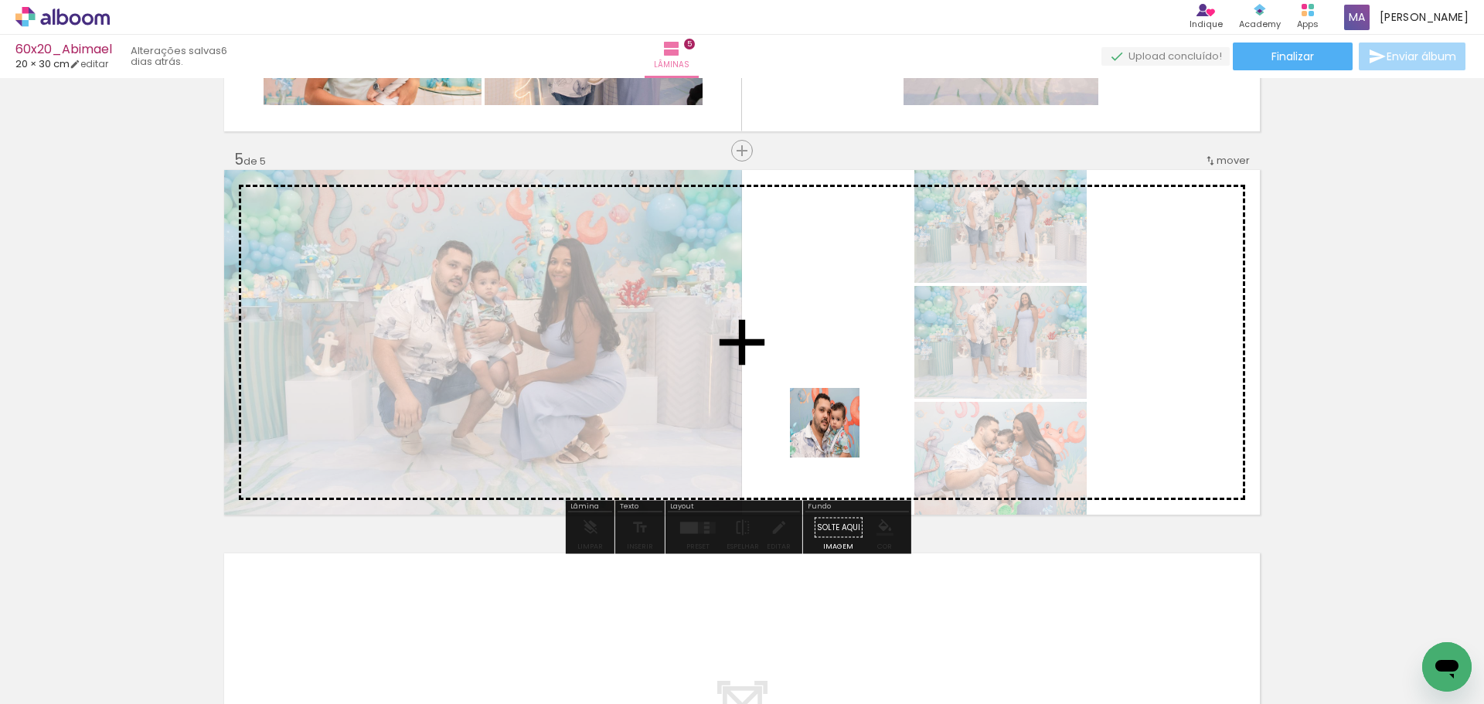
drag, startPoint x: 853, startPoint y: 659, endPoint x: 943, endPoint y: 657, distance: 89.7
click at [836, 441] on quentale-workspace at bounding box center [742, 352] width 1484 height 704
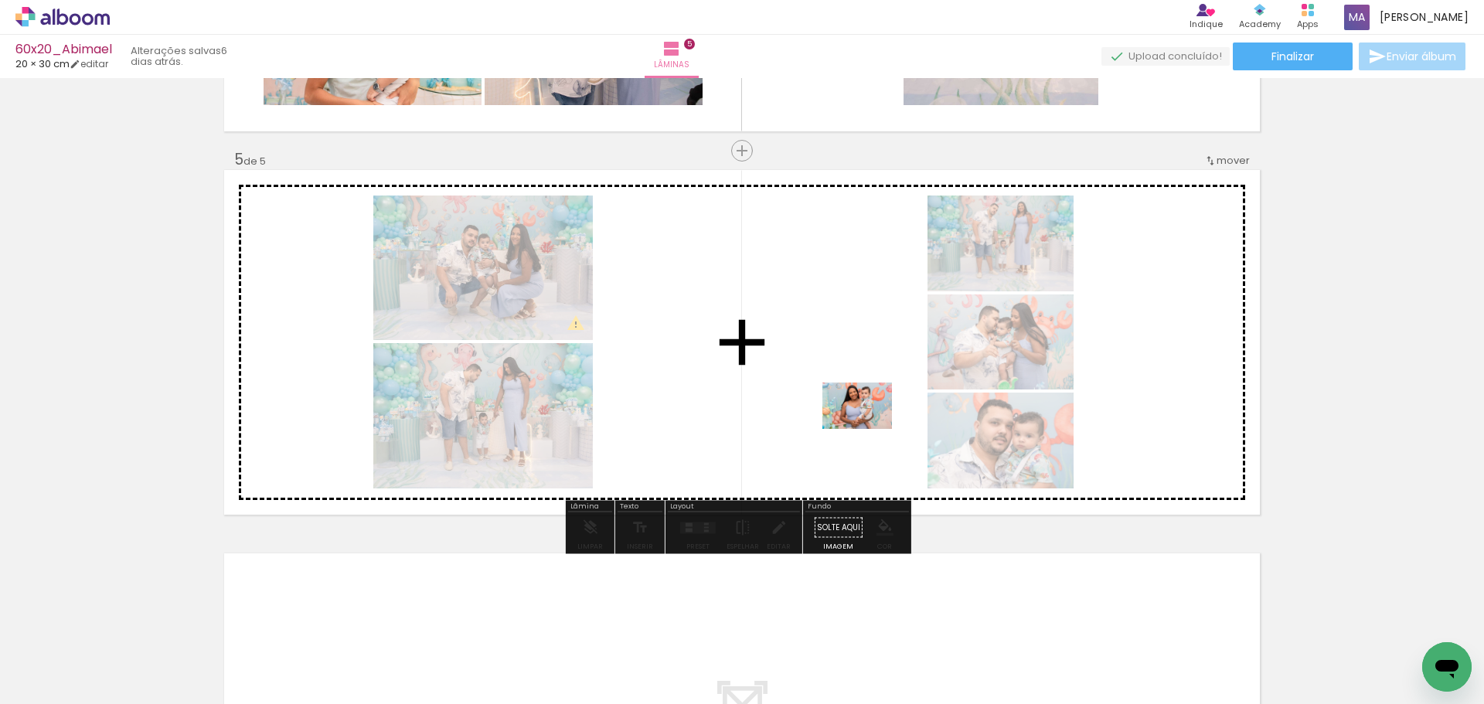
drag, startPoint x: 938, startPoint y: 656, endPoint x: 1004, endPoint y: 635, distance: 69.2
click at [866, 433] on quentale-workspace at bounding box center [742, 352] width 1484 height 704
